Goal: Task Accomplishment & Management: Manage account settings

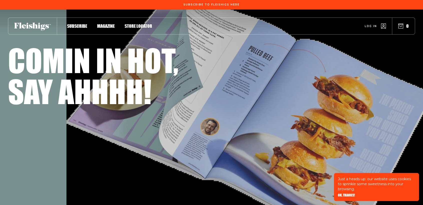
click at [375, 24] on span "Log in" at bounding box center [371, 23] width 12 height 4
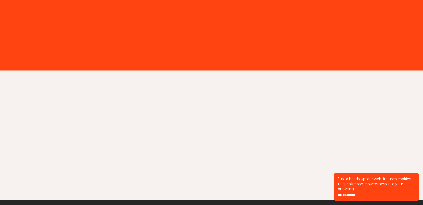
type input "[PERSON_NAME][EMAIL_ADDRESS][DOMAIN_NAME]"
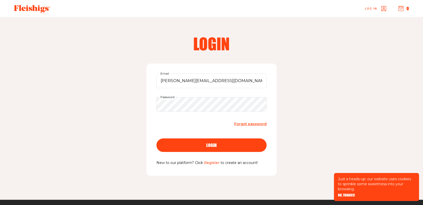
click at [205, 145] on div "login" at bounding box center [212, 145] width 90 height 5
